Goal: Task Accomplishment & Management: Use online tool/utility

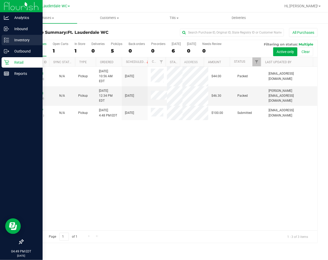
click at [20, 39] on p "Inventory" at bounding box center [24, 40] width 31 height 6
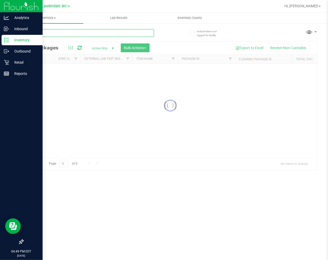
click at [53, 33] on div "Inventory All packages All inventory Waste log Create inventory Lab Results Inv…" at bounding box center [170, 136] width 316 height 248
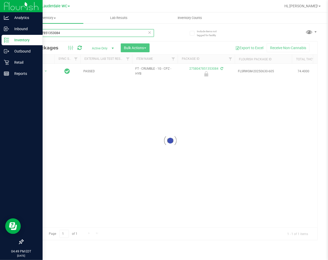
type input "2758047851353084"
click at [38, 72] on div at bounding box center [170, 140] width 295 height 199
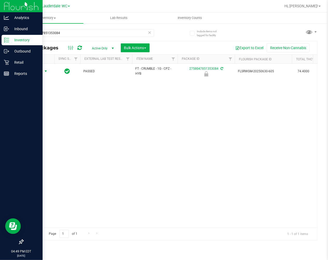
click at [38, 72] on span "Action" at bounding box center [35, 71] width 14 height 7
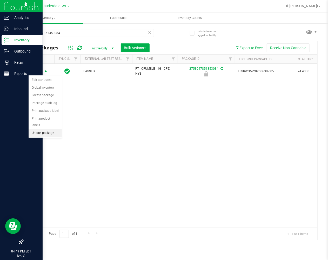
drag, startPoint x: 50, startPoint y: 133, endPoint x: 51, endPoint y: 130, distance: 2.7
click at [51, 132] on li "Unlock package" at bounding box center [45, 133] width 33 height 8
